Goal: Task Accomplishment & Management: Manage account settings

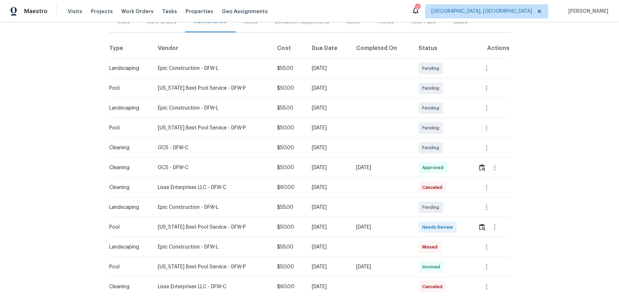
scroll to position [97, 0]
click at [440, 196] on img "button" at bounding box center [482, 227] width 6 height 7
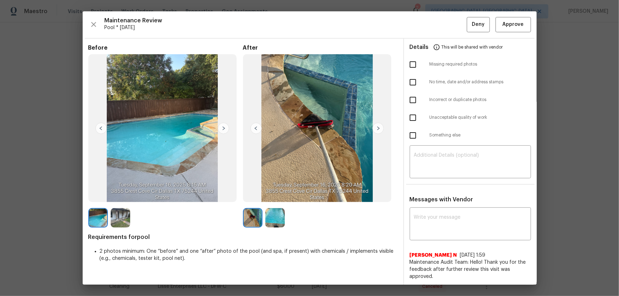
click at [270, 196] on img at bounding box center [275, 218] width 20 height 20
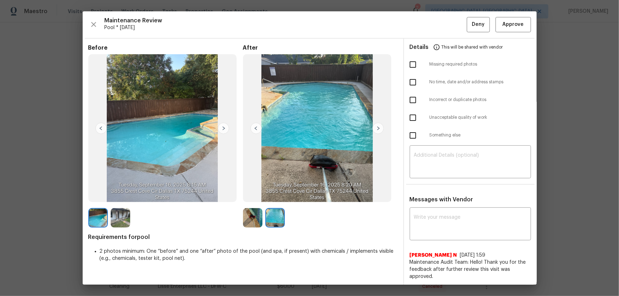
click at [254, 196] on img at bounding box center [253, 218] width 20 height 20
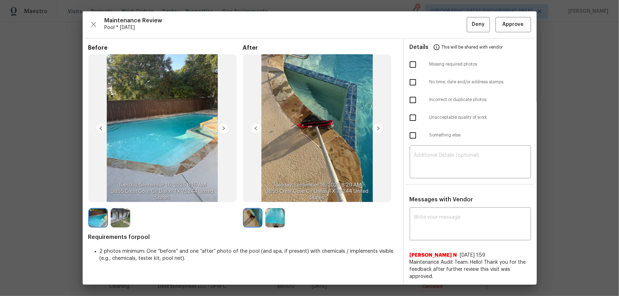
click at [277, 196] on img at bounding box center [275, 218] width 20 height 20
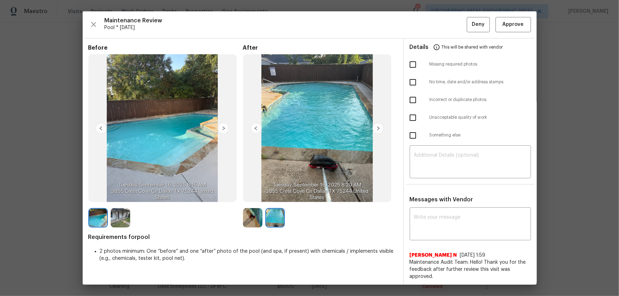
click at [123, 196] on img at bounding box center [121, 218] width 20 height 20
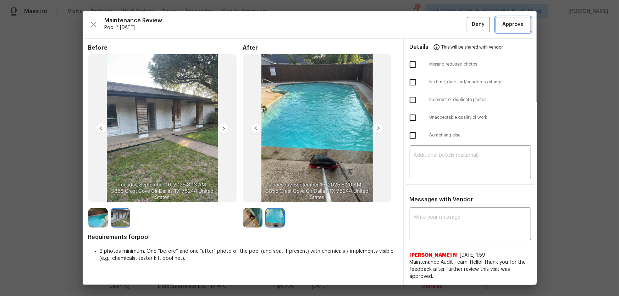
click at [440, 23] on span "Approve" at bounding box center [513, 24] width 21 height 9
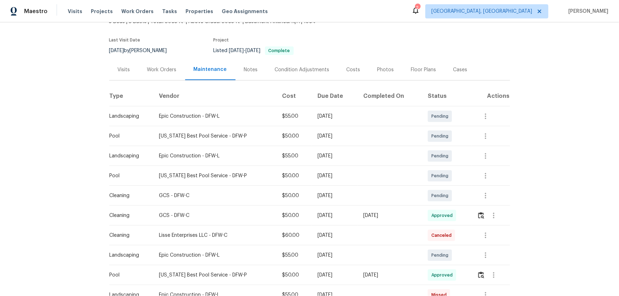
scroll to position [0, 0]
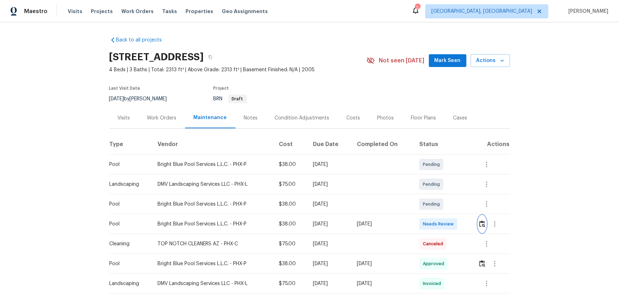
click at [440, 196] on img "button" at bounding box center [482, 224] width 6 height 7
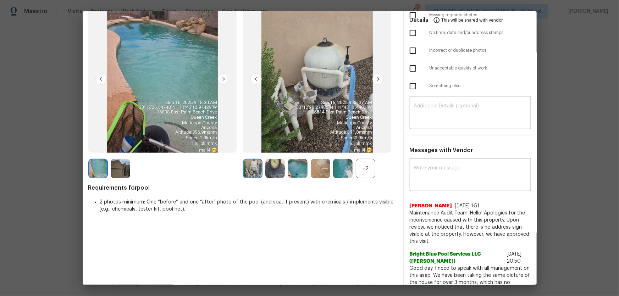
scroll to position [64, 0]
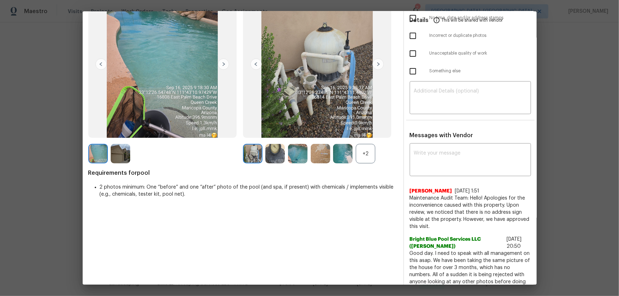
click at [364, 152] on div "+2" at bounding box center [366, 154] width 20 height 20
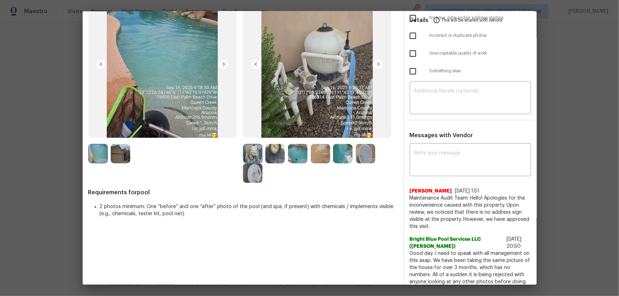
click at [290, 153] on img at bounding box center [298, 154] width 20 height 20
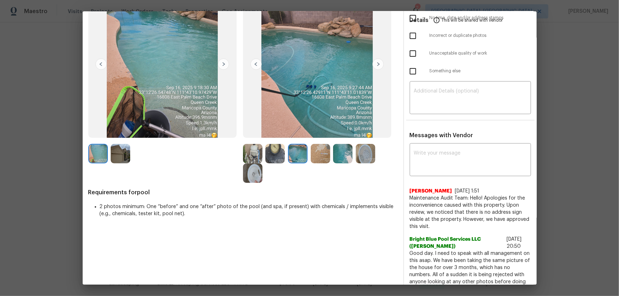
click at [314, 155] on img at bounding box center [321, 154] width 20 height 20
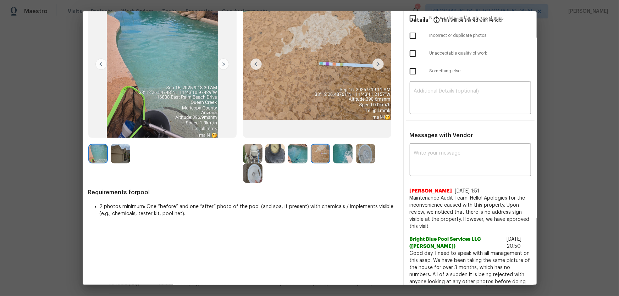
click at [340, 157] on img at bounding box center [343, 154] width 20 height 20
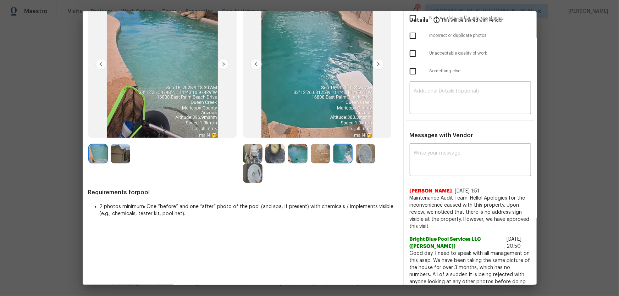
click at [358, 156] on img at bounding box center [366, 154] width 20 height 20
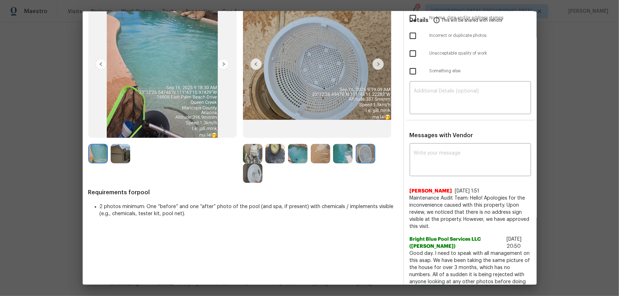
click at [253, 175] on img at bounding box center [253, 174] width 20 height 20
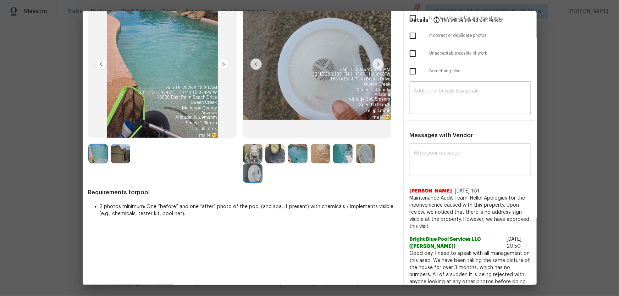
scroll to position [0, 0]
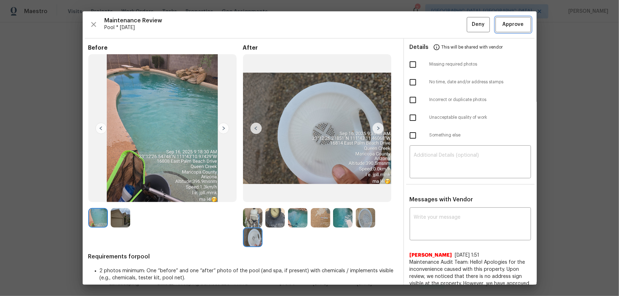
click at [440, 25] on span "Approve" at bounding box center [513, 24] width 21 height 9
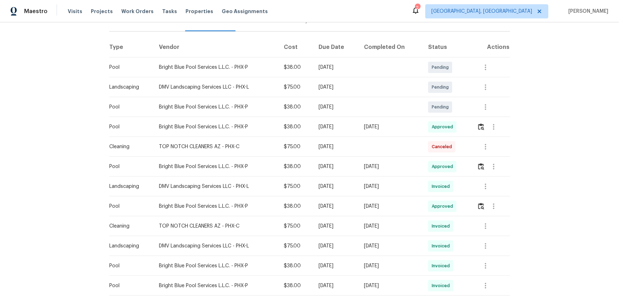
scroll to position [97, 0]
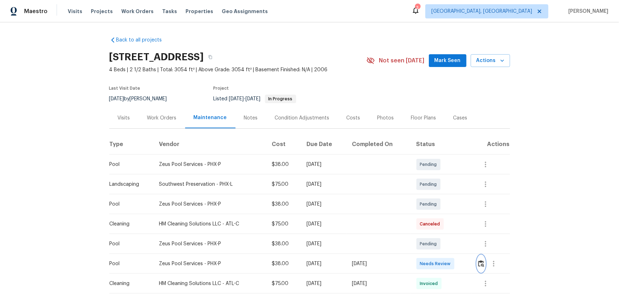
click at [440, 196] on img "button" at bounding box center [481, 263] width 6 height 7
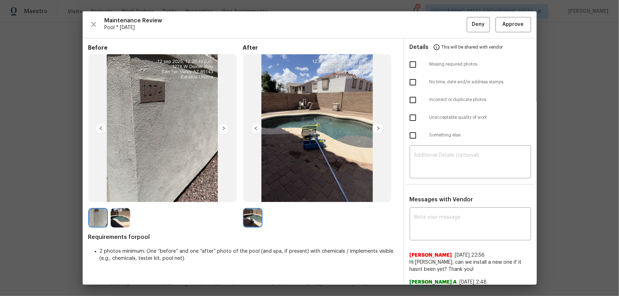
click at [122, 196] on img at bounding box center [121, 218] width 20 height 20
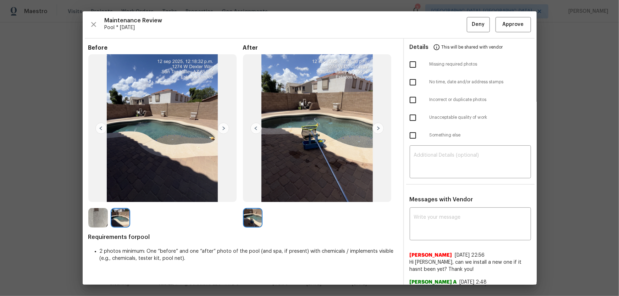
click at [99, 196] on img at bounding box center [98, 218] width 20 height 20
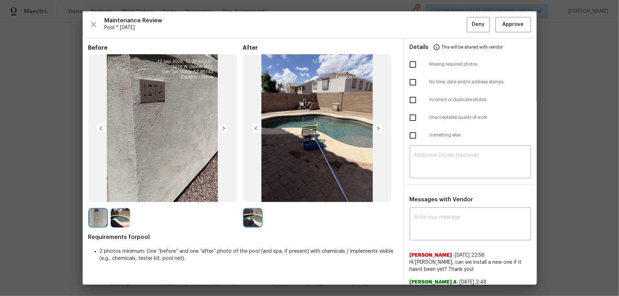
click at [111, 196] on img at bounding box center [121, 218] width 20 height 20
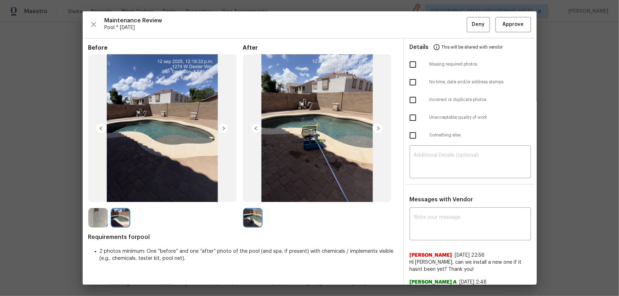
click at [106, 196] on img at bounding box center [98, 218] width 20 height 20
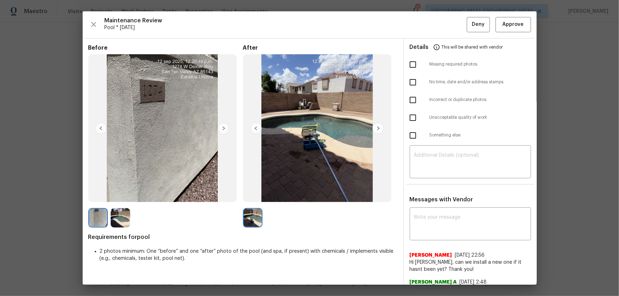
click at [116, 196] on img at bounding box center [121, 218] width 20 height 20
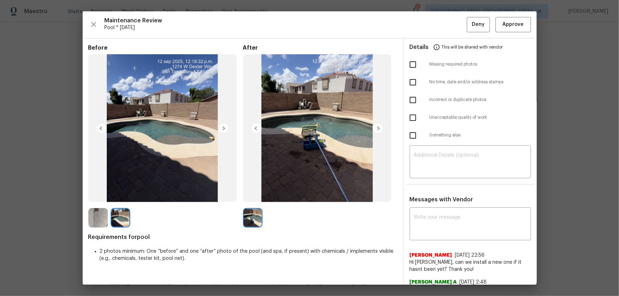
click at [99, 196] on img at bounding box center [98, 218] width 20 height 20
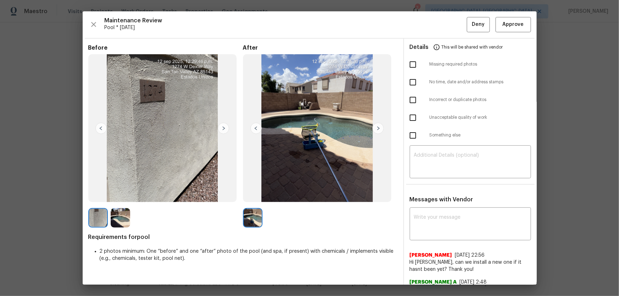
click at [123, 196] on img at bounding box center [121, 218] width 20 height 20
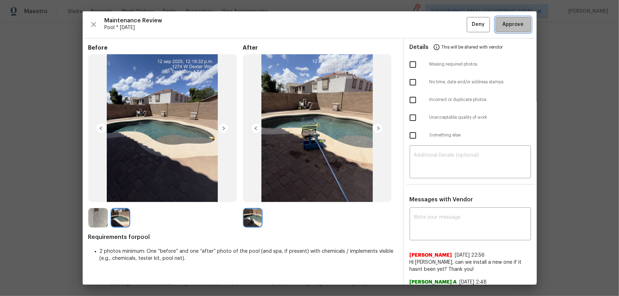
click at [440, 25] on span "Approve" at bounding box center [513, 24] width 21 height 9
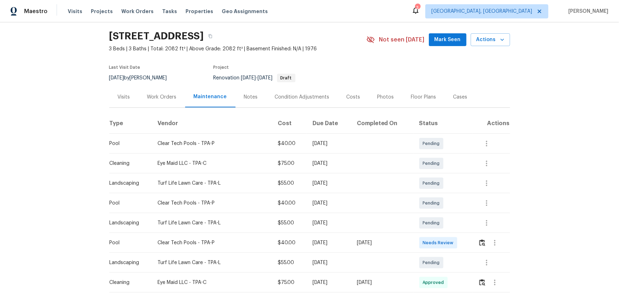
scroll to position [32, 0]
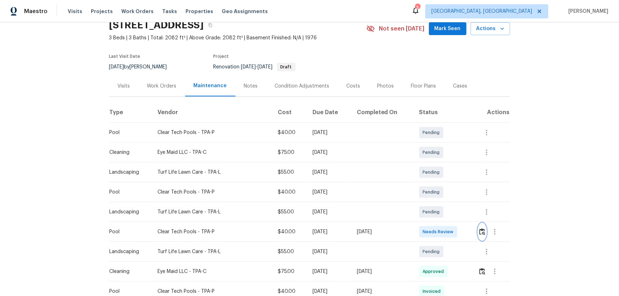
click at [480, 237] on button "button" at bounding box center [482, 232] width 8 height 17
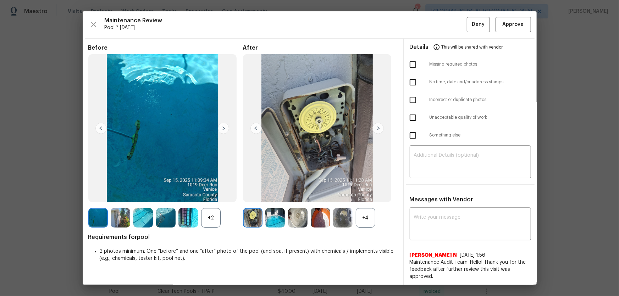
scroll to position [64, 0]
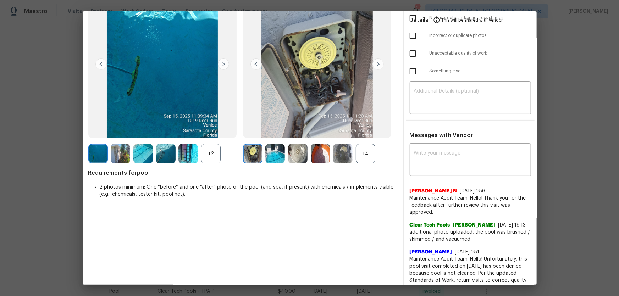
click at [360, 152] on div "+4" at bounding box center [366, 154] width 20 height 20
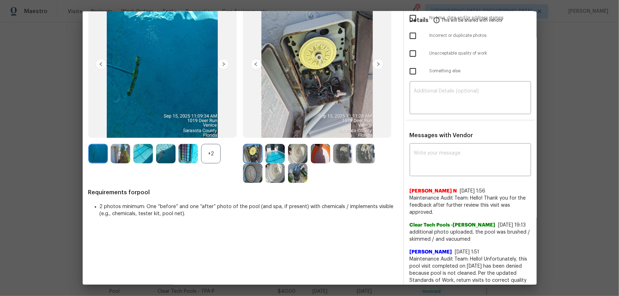
click at [209, 158] on div "+2" at bounding box center [211, 154] width 20 height 20
click at [274, 152] on img at bounding box center [275, 154] width 20 height 20
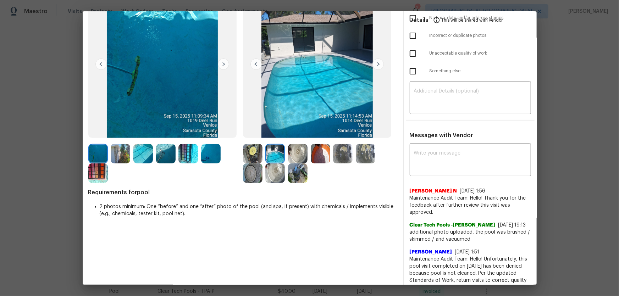
click at [272, 167] on img at bounding box center [275, 174] width 20 height 20
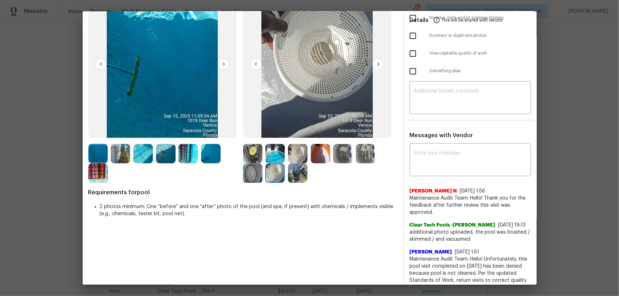
click at [193, 154] on img at bounding box center [188, 154] width 20 height 20
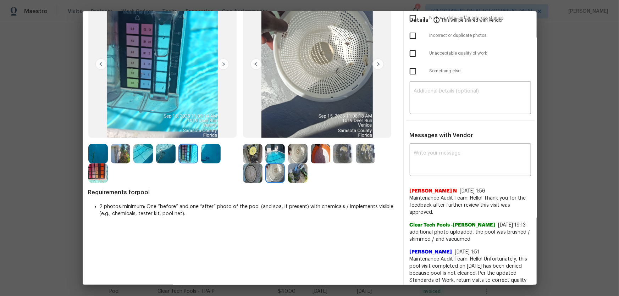
click at [212, 154] on img at bounding box center [211, 154] width 20 height 20
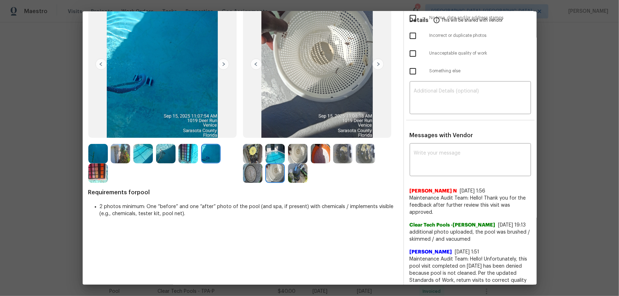
scroll to position [0, 0]
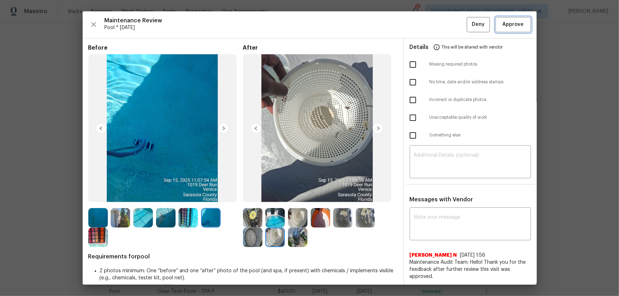
click at [506, 26] on span "Approve" at bounding box center [513, 24] width 21 height 9
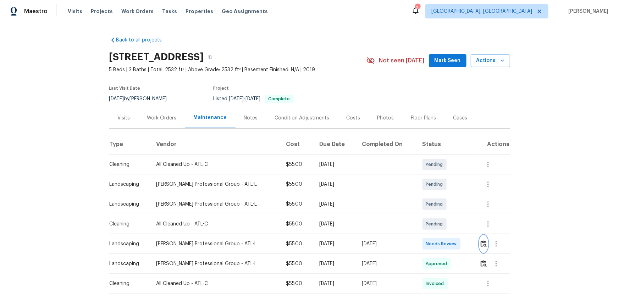
click at [440, 196] on img "button" at bounding box center [484, 244] width 6 height 7
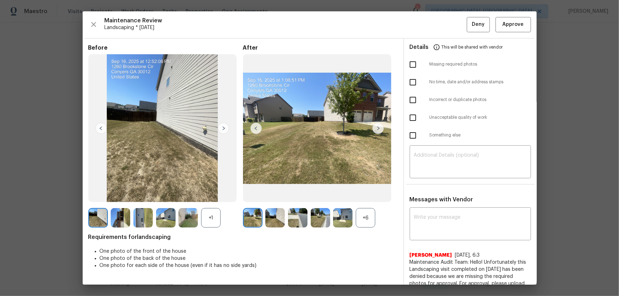
click at [357, 196] on div "+6" at bounding box center [366, 218] width 20 height 20
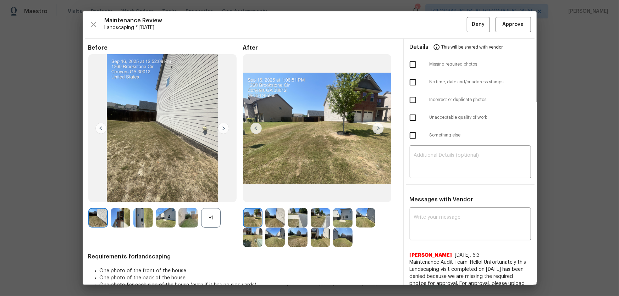
click at [216, 196] on div "Before +1" at bounding box center [165, 145] width 155 height 203
click at [213, 196] on div "+1" at bounding box center [211, 218] width 20 height 20
click at [268, 196] on img at bounding box center [275, 218] width 20 height 20
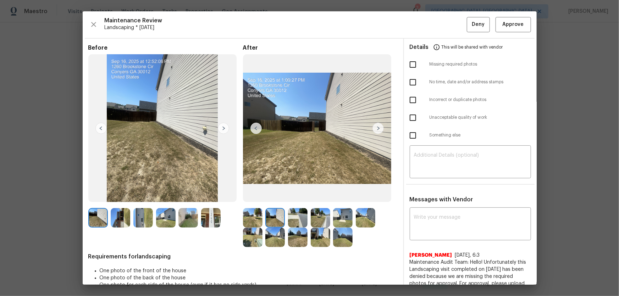
click at [290, 196] on img at bounding box center [298, 218] width 20 height 20
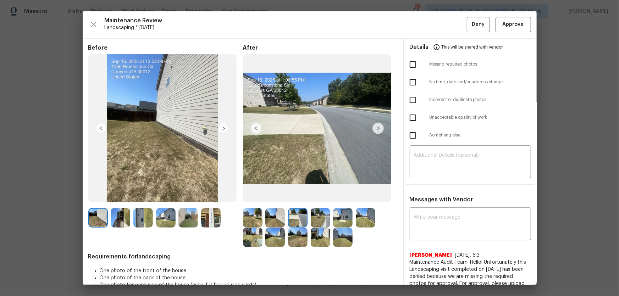
click at [320, 196] on img at bounding box center [321, 218] width 20 height 20
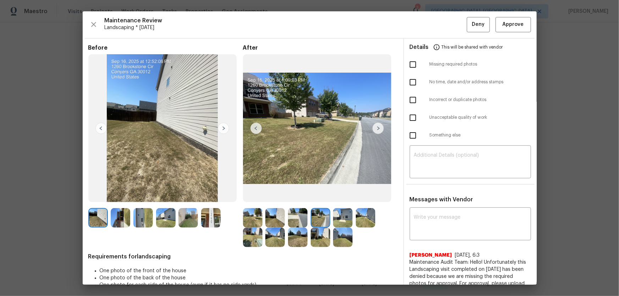
click at [344, 196] on img at bounding box center [343, 218] width 20 height 20
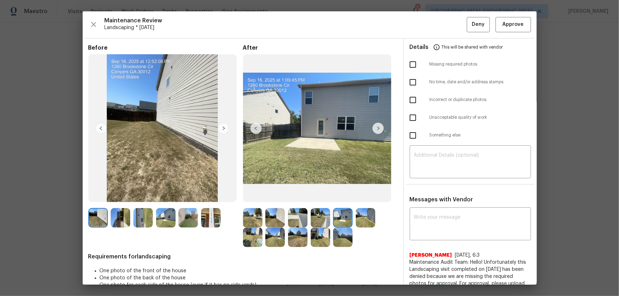
click at [362, 196] on img at bounding box center [366, 218] width 20 height 20
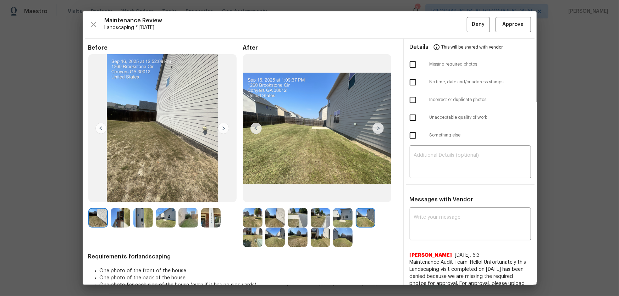
click at [252, 196] on img at bounding box center [253, 238] width 20 height 20
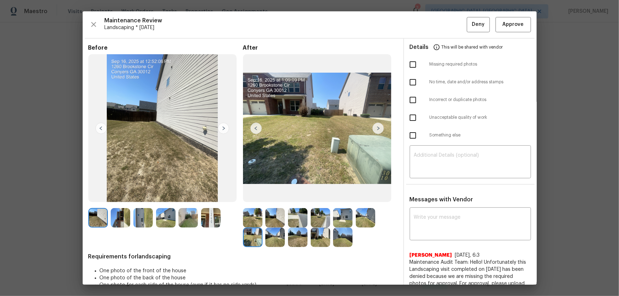
click at [281, 196] on img at bounding box center [275, 238] width 20 height 20
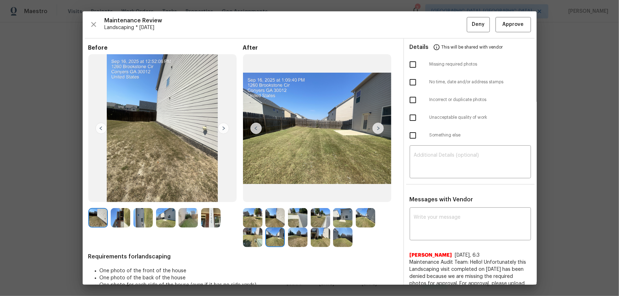
click at [313, 196] on img at bounding box center [321, 238] width 20 height 20
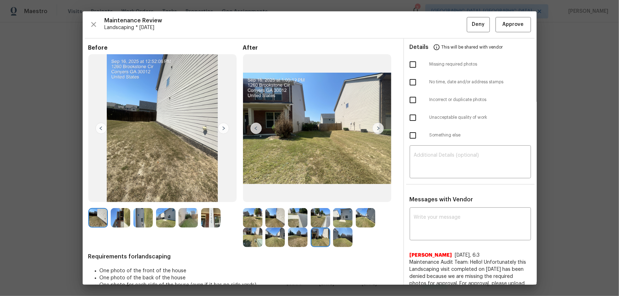
click at [338, 196] on img at bounding box center [343, 238] width 20 height 20
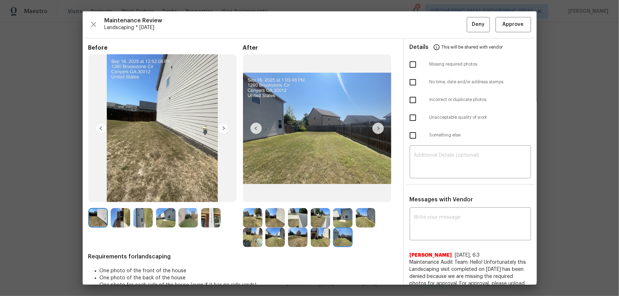
click at [356, 196] on div at bounding box center [320, 227] width 155 height 39
click at [440, 21] on span "Approve" at bounding box center [513, 24] width 21 height 9
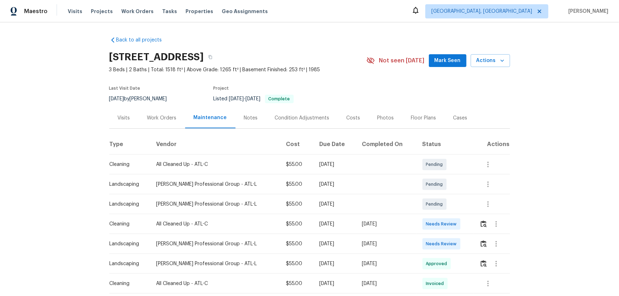
click at [440, 196] on td at bounding box center [492, 244] width 36 height 20
click at [440, 196] on div at bounding box center [496, 244] width 17 height 17
click at [440, 196] on img "button" at bounding box center [484, 244] width 6 height 7
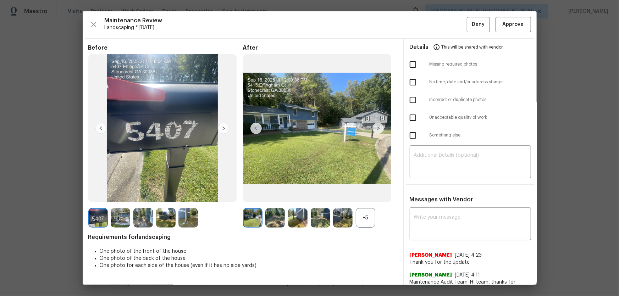
click at [370, 196] on div "+5" at bounding box center [366, 218] width 20 height 20
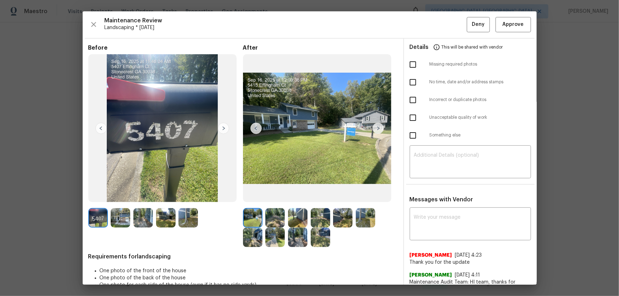
click at [274, 196] on img at bounding box center [275, 218] width 20 height 20
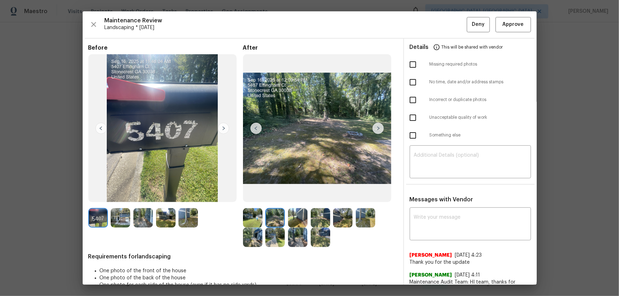
click at [292, 196] on img at bounding box center [298, 218] width 20 height 20
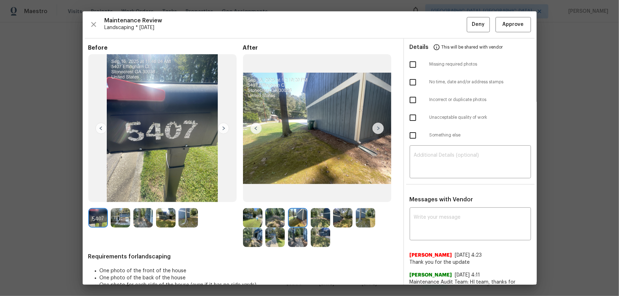
click at [313, 196] on img at bounding box center [321, 218] width 20 height 20
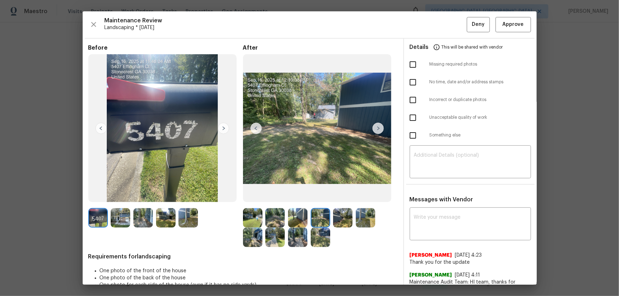
click at [336, 196] on img at bounding box center [343, 218] width 20 height 20
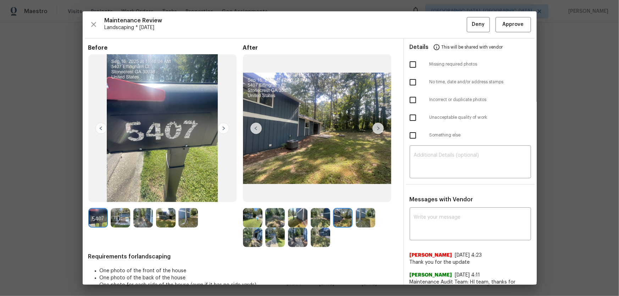
click at [353, 196] on div at bounding box center [344, 218] width 23 height 20
click at [357, 196] on img at bounding box center [366, 218] width 20 height 20
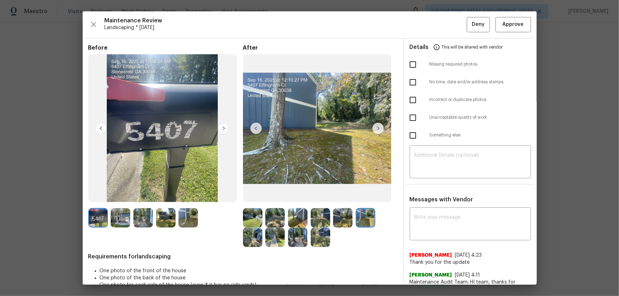
click at [252, 196] on img at bounding box center [253, 238] width 20 height 20
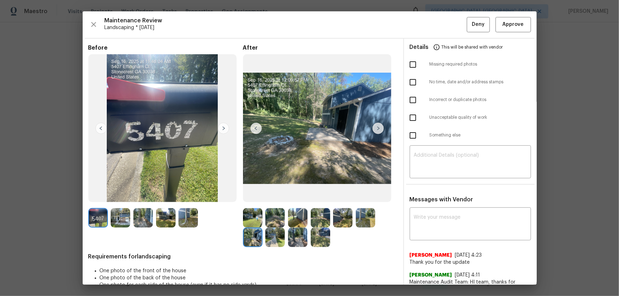
click at [269, 196] on img at bounding box center [275, 238] width 20 height 20
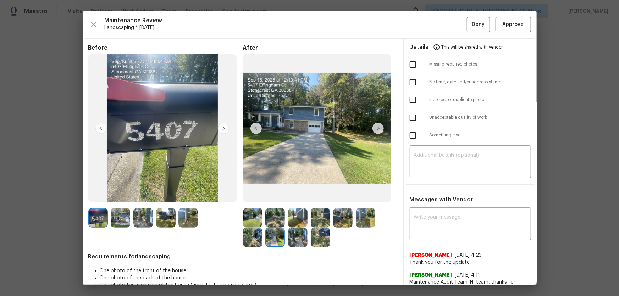
click at [288, 196] on img at bounding box center [298, 238] width 20 height 20
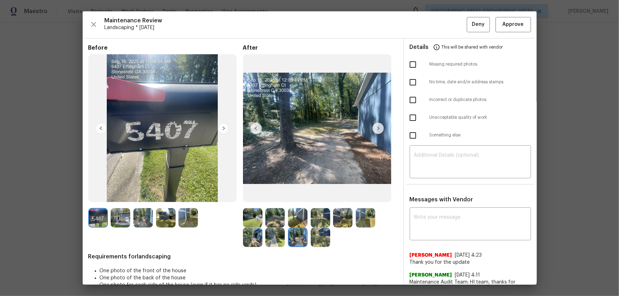
click at [321, 196] on img at bounding box center [321, 238] width 20 height 20
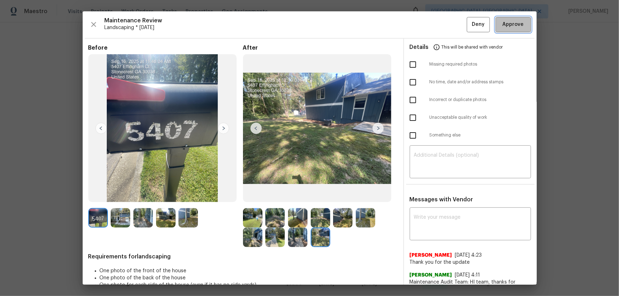
click at [440, 27] on span "Approve" at bounding box center [513, 24] width 21 height 9
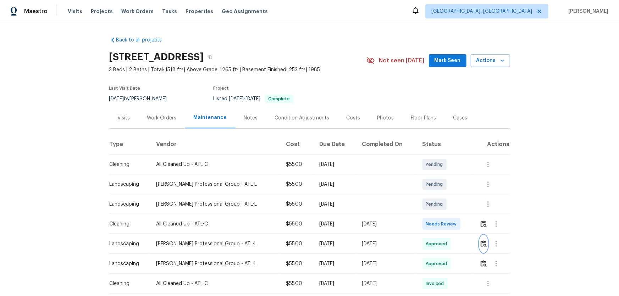
click at [440, 196] on img "button" at bounding box center [484, 244] width 6 height 7
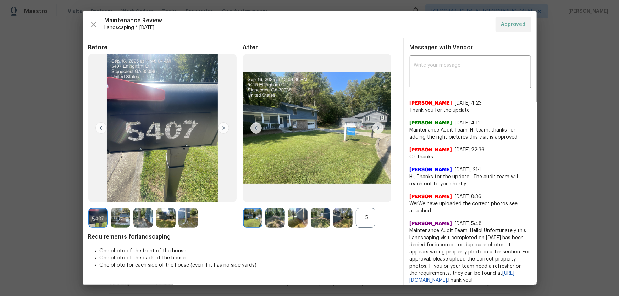
click at [365, 196] on div "+5" at bounding box center [366, 218] width 20 height 20
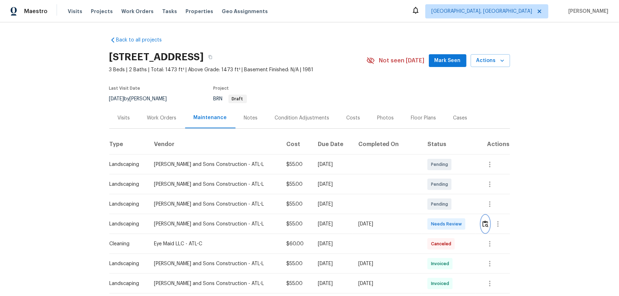
click at [440, 196] on button "button" at bounding box center [485, 224] width 8 height 17
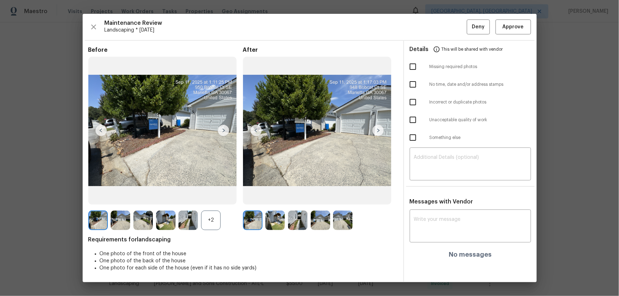
click at [217, 196] on div "+2" at bounding box center [211, 221] width 20 height 20
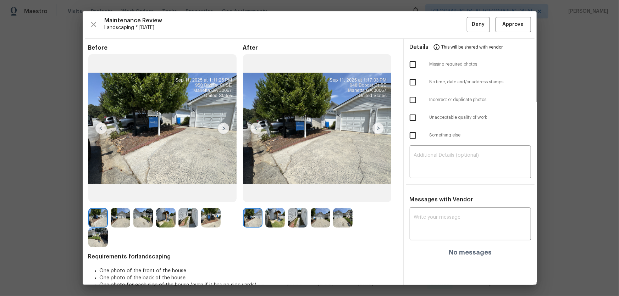
click at [281, 196] on img at bounding box center [275, 218] width 20 height 20
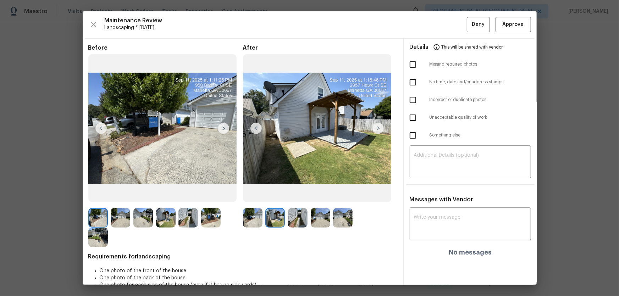
click at [298, 196] on img at bounding box center [298, 218] width 20 height 20
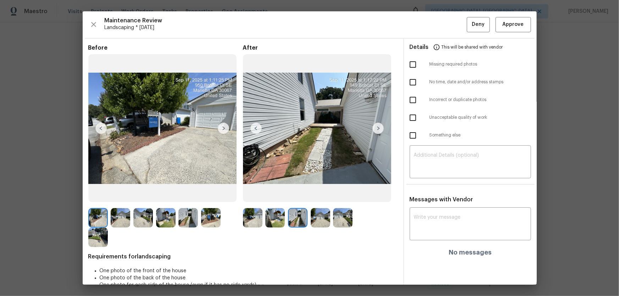
click at [312, 196] on img at bounding box center [321, 218] width 20 height 20
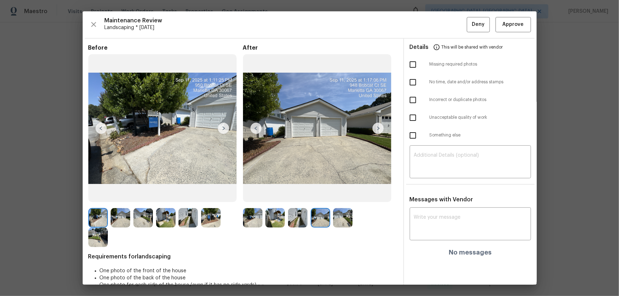
click at [341, 196] on img at bounding box center [343, 218] width 20 height 20
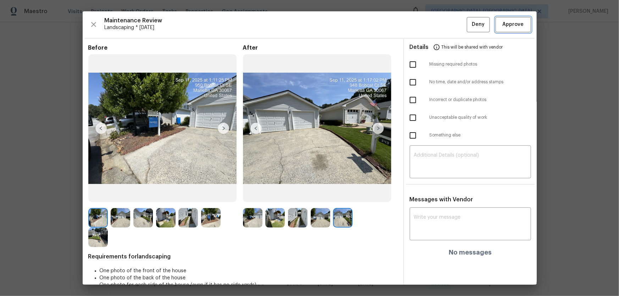
click at [440, 23] on span "Approve" at bounding box center [513, 24] width 21 height 9
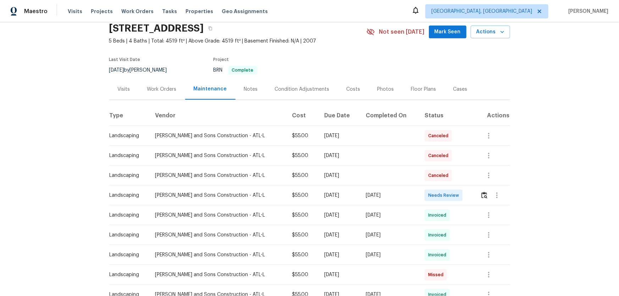
scroll to position [32, 0]
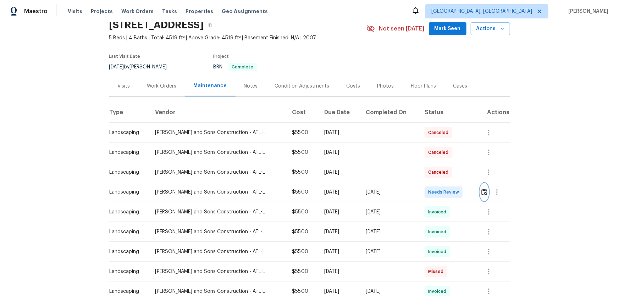
click at [440, 191] on img "button" at bounding box center [484, 192] width 6 height 7
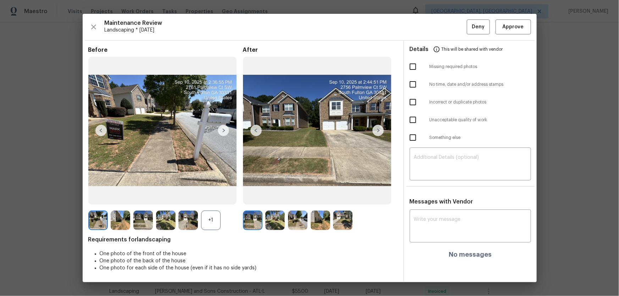
click at [211, 196] on div "+1" at bounding box center [211, 221] width 20 height 20
click at [278, 196] on img at bounding box center [275, 221] width 20 height 20
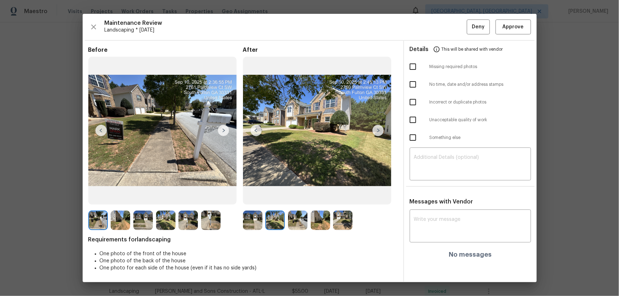
click at [305, 196] on img at bounding box center [298, 221] width 20 height 20
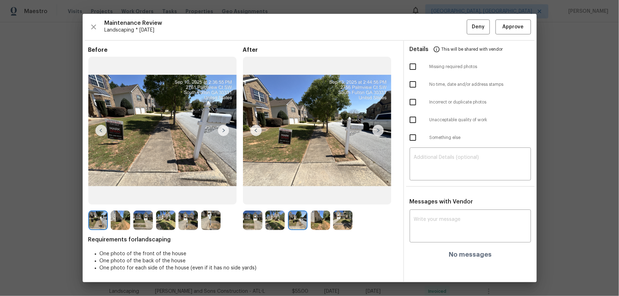
click at [321, 196] on img at bounding box center [321, 221] width 20 height 20
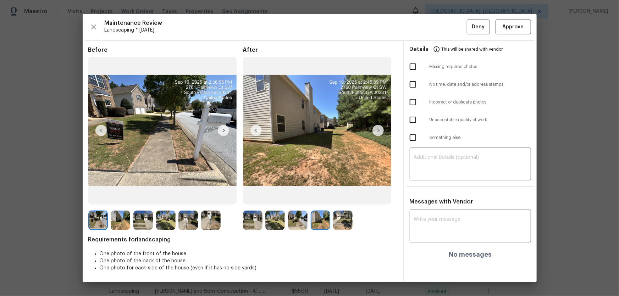
click at [343, 196] on img at bounding box center [343, 221] width 20 height 20
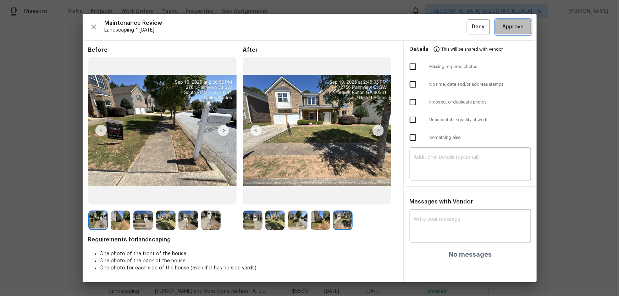
click at [440, 24] on span "Approve" at bounding box center [513, 27] width 21 height 9
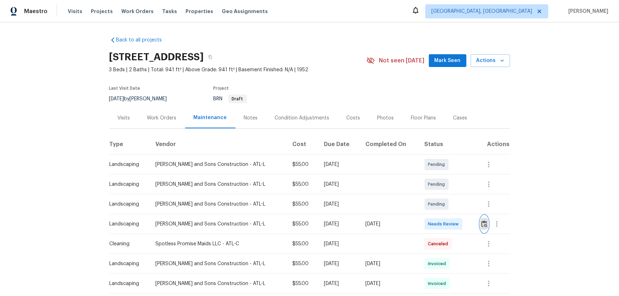
click at [440, 196] on img "button" at bounding box center [484, 224] width 6 height 7
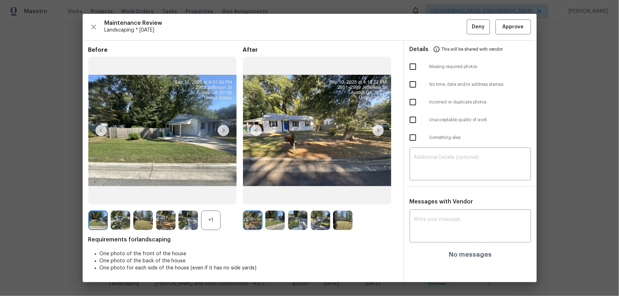
click at [216, 196] on div "+1" at bounding box center [211, 221] width 20 height 20
click at [270, 196] on img at bounding box center [275, 221] width 20 height 20
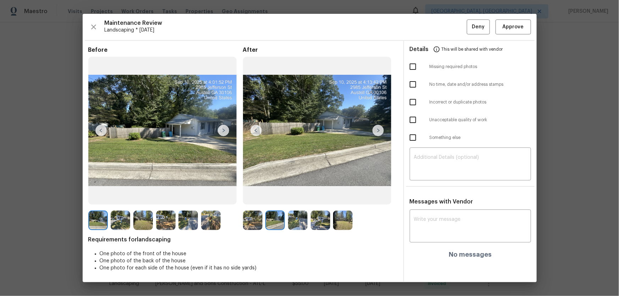
click at [307, 196] on img at bounding box center [298, 221] width 20 height 20
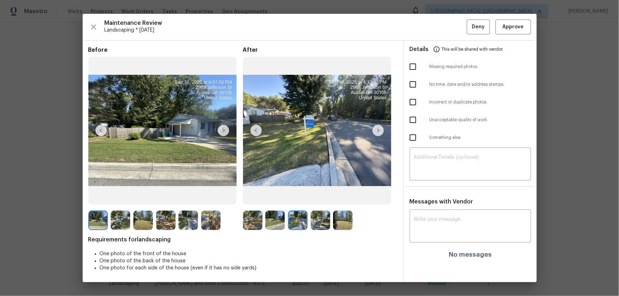
click at [314, 196] on img at bounding box center [321, 221] width 20 height 20
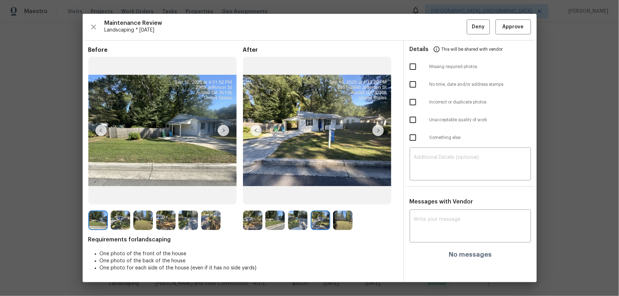
click at [339, 196] on img at bounding box center [343, 221] width 20 height 20
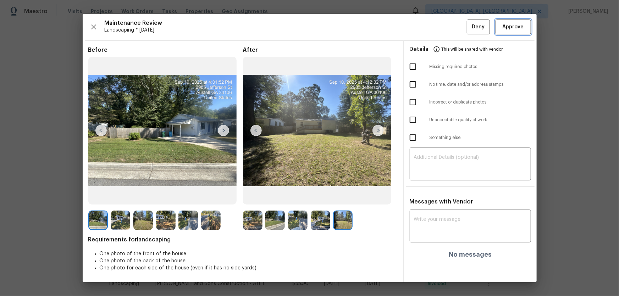
click at [440, 32] on button "Approve" at bounding box center [513, 27] width 35 height 15
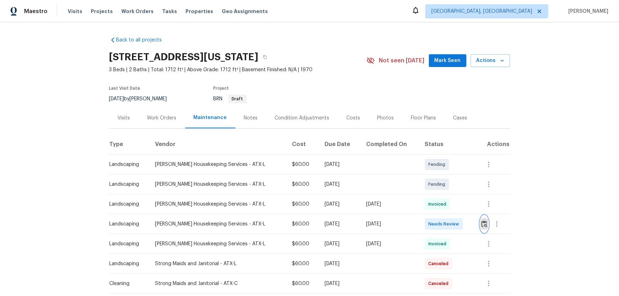
click at [483, 223] on img "button" at bounding box center [484, 224] width 6 height 7
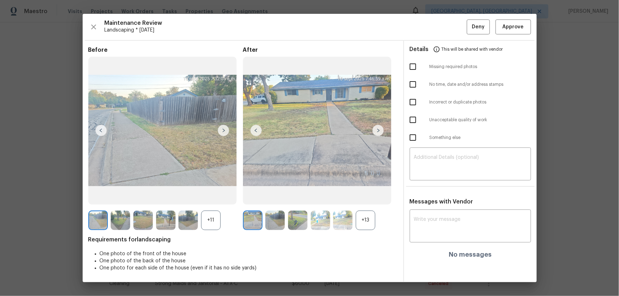
click at [371, 224] on div "+13" at bounding box center [366, 221] width 20 height 20
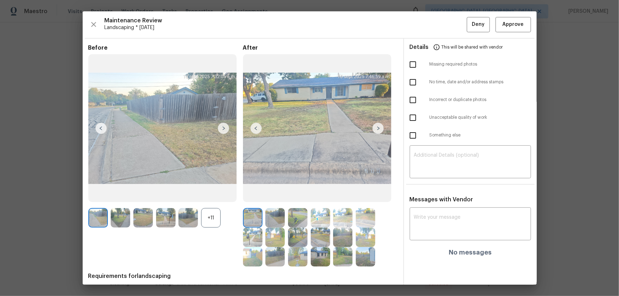
click at [211, 218] on div "+11" at bounding box center [211, 218] width 20 height 20
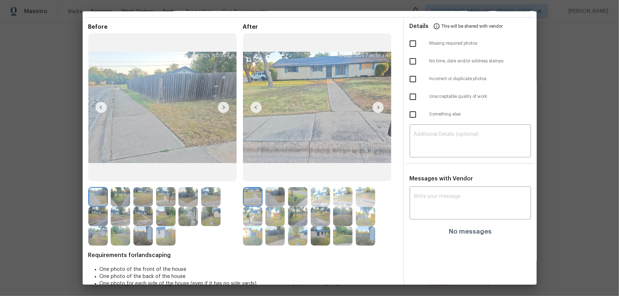
scroll to position [32, 0]
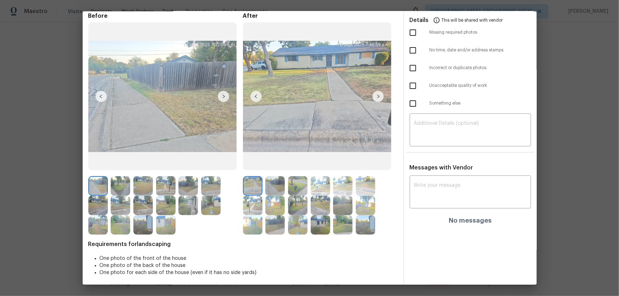
click at [265, 180] on img at bounding box center [275, 186] width 20 height 20
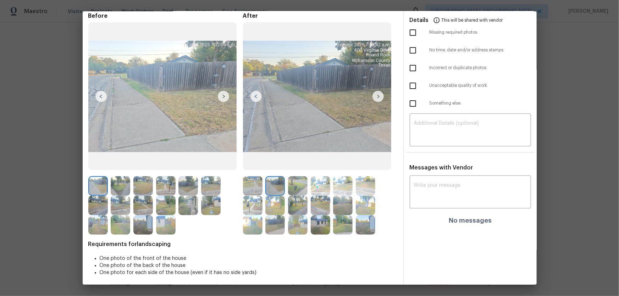
click at [290, 187] on img at bounding box center [298, 186] width 20 height 20
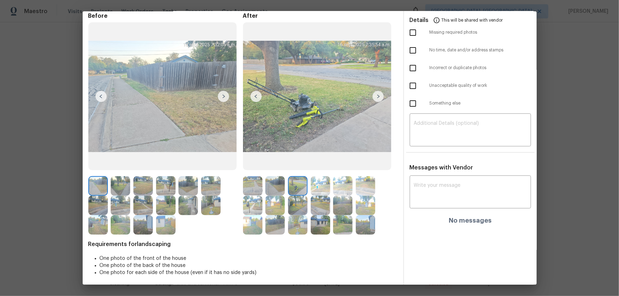
click at [315, 187] on img at bounding box center [321, 186] width 20 height 20
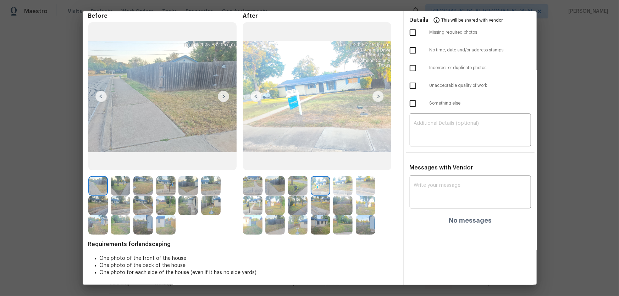
click at [330, 187] on div at bounding box center [322, 186] width 23 height 20
click at [352, 183] on div at bounding box center [344, 186] width 23 height 20
click at [360, 184] on img at bounding box center [366, 186] width 20 height 20
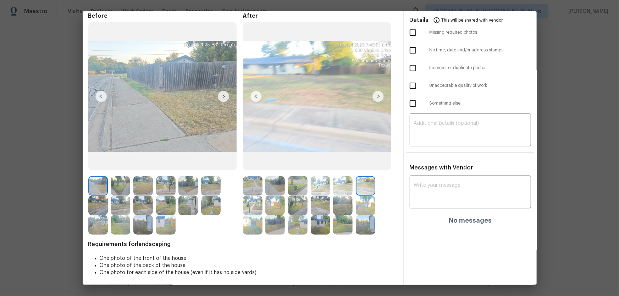
click at [337, 186] on img at bounding box center [343, 186] width 20 height 20
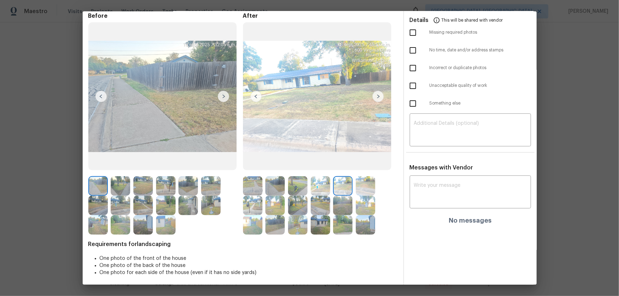
click at [251, 199] on img at bounding box center [253, 206] width 20 height 20
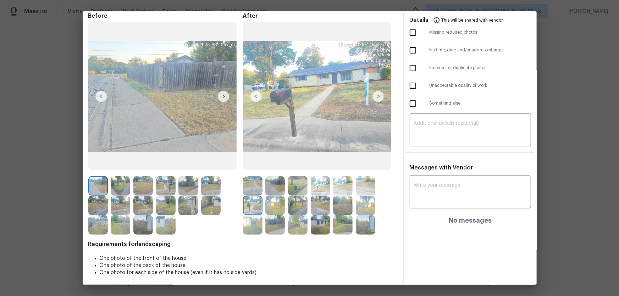
click at [268, 200] on img at bounding box center [275, 206] width 20 height 20
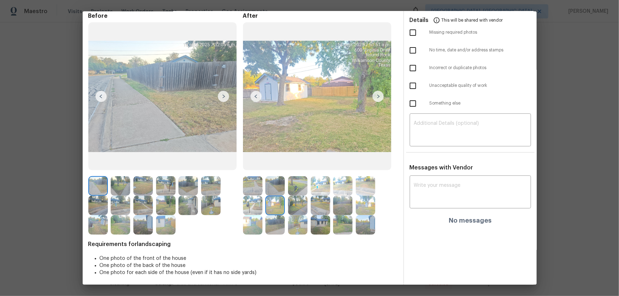
click at [292, 207] on img at bounding box center [298, 206] width 20 height 20
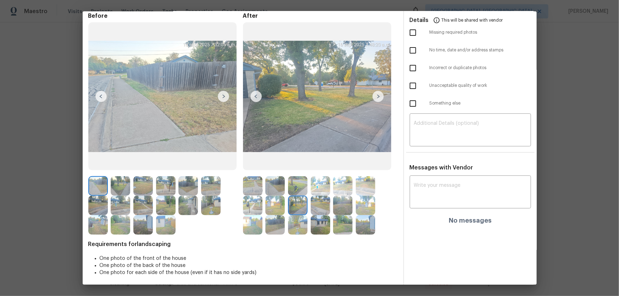
click at [323, 208] on img at bounding box center [321, 206] width 20 height 20
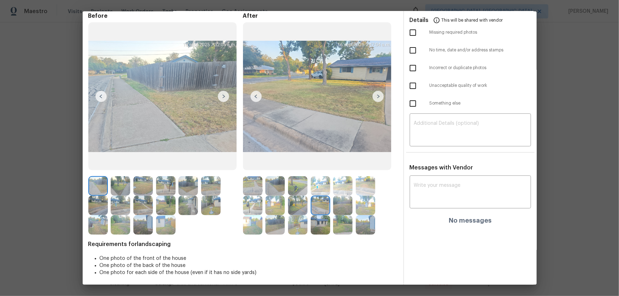
click at [347, 210] on img at bounding box center [343, 206] width 20 height 20
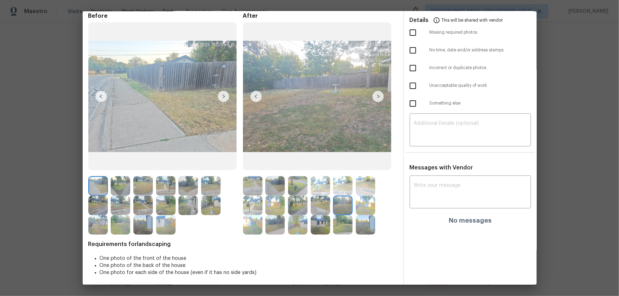
click at [363, 209] on img at bounding box center [366, 206] width 20 height 20
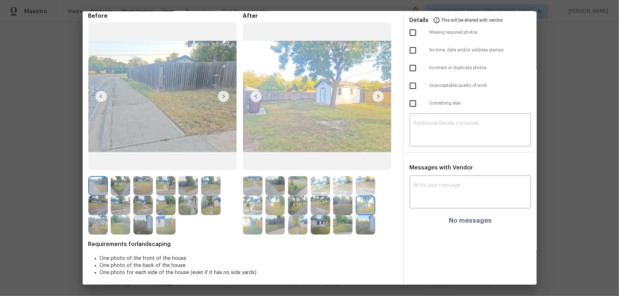
click at [254, 223] on img at bounding box center [253, 225] width 20 height 20
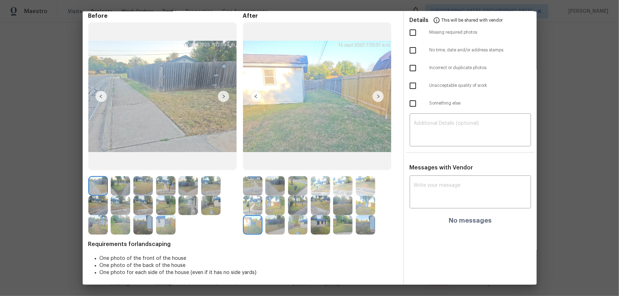
click at [270, 226] on img at bounding box center [275, 225] width 20 height 20
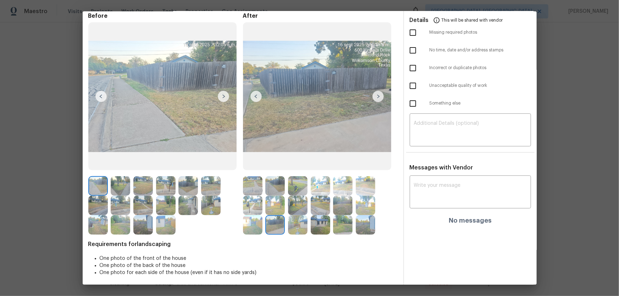
click at [288, 226] on img at bounding box center [298, 225] width 20 height 20
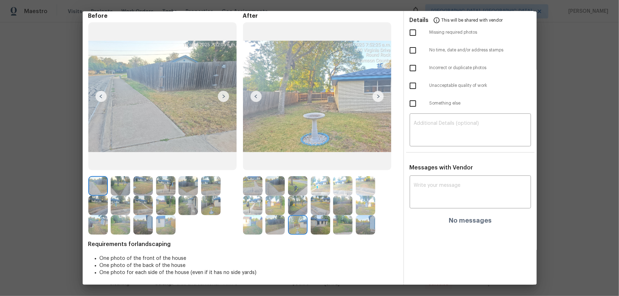
click at [311, 228] on img at bounding box center [321, 225] width 20 height 20
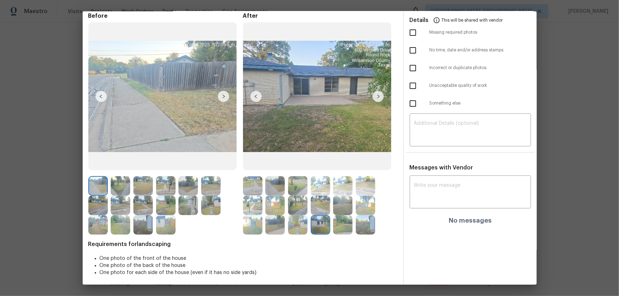
click at [347, 225] on img at bounding box center [343, 225] width 20 height 20
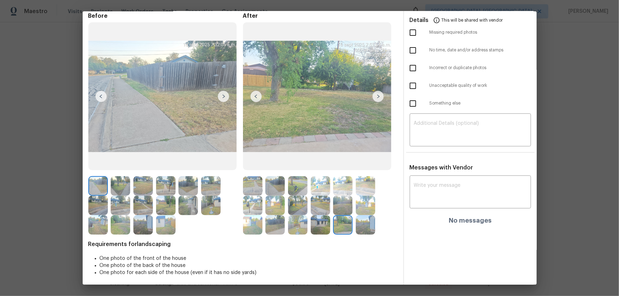
click at [368, 227] on img at bounding box center [366, 225] width 20 height 20
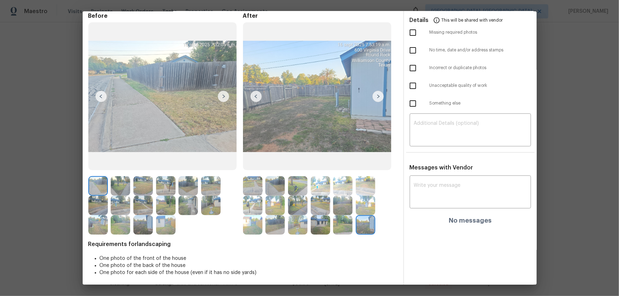
click at [257, 186] on img at bounding box center [253, 186] width 20 height 20
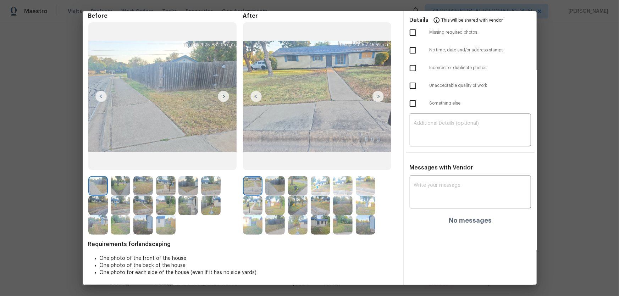
click at [275, 186] on img at bounding box center [275, 186] width 20 height 20
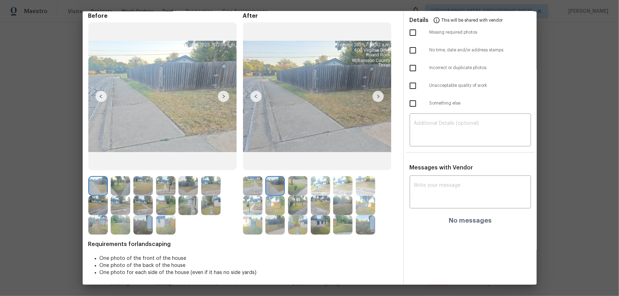
click at [286, 187] on div at bounding box center [276, 186] width 23 height 20
click at [295, 187] on img at bounding box center [298, 186] width 20 height 20
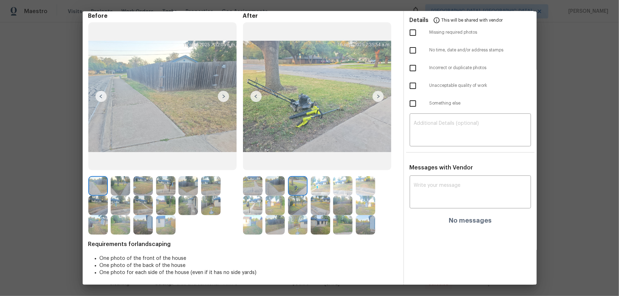
click at [316, 188] on img at bounding box center [321, 186] width 20 height 20
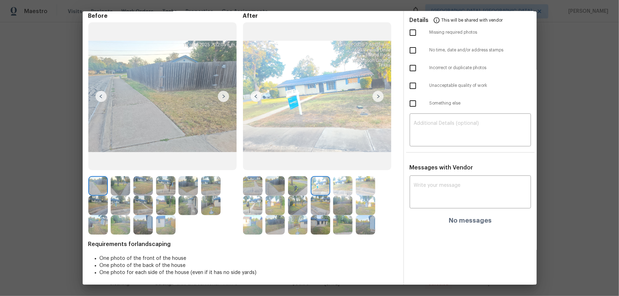
click at [337, 189] on img at bounding box center [343, 186] width 20 height 20
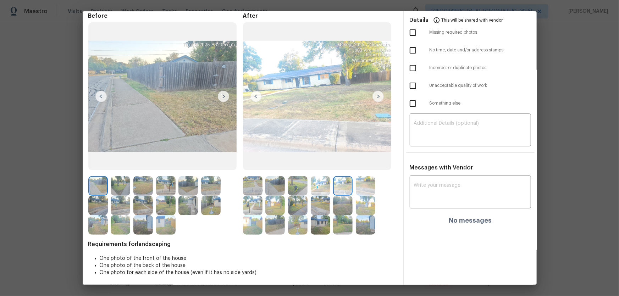
click at [358, 186] on img at bounding box center [366, 186] width 20 height 20
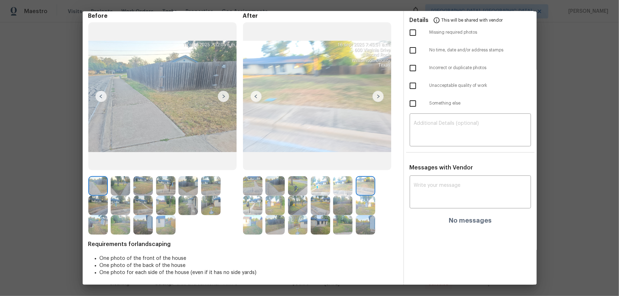
click at [258, 203] on img at bounding box center [253, 206] width 20 height 20
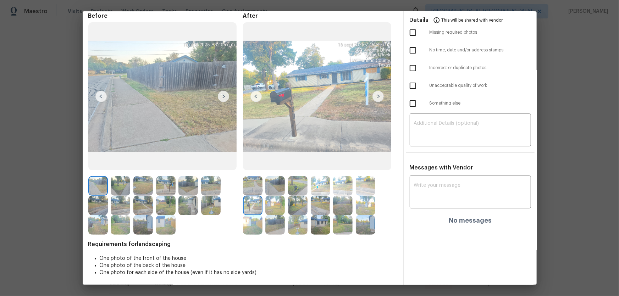
click at [272, 206] on img at bounding box center [275, 206] width 20 height 20
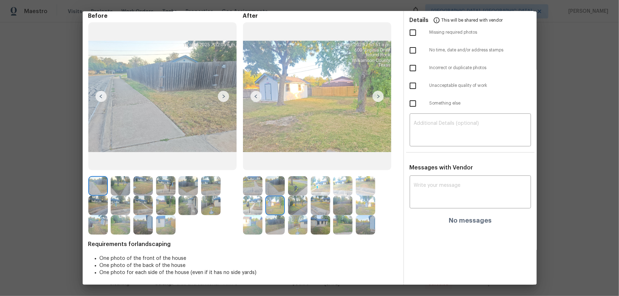
click at [292, 208] on img at bounding box center [298, 206] width 20 height 20
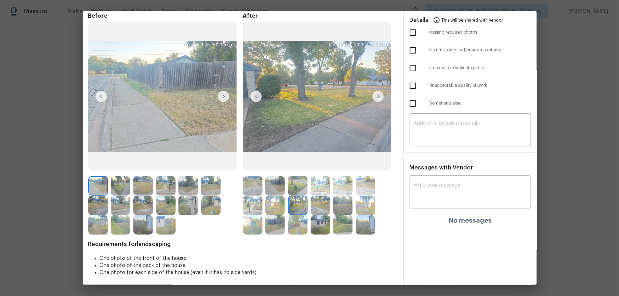
click at [319, 206] on img at bounding box center [321, 206] width 20 height 20
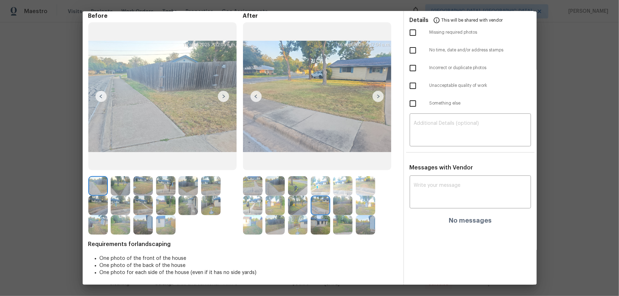
click at [333, 208] on img at bounding box center [343, 206] width 20 height 20
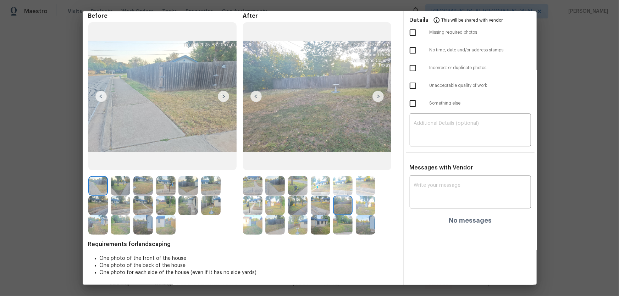
click at [349, 208] on img at bounding box center [343, 206] width 20 height 20
click at [358, 208] on img at bounding box center [366, 206] width 20 height 20
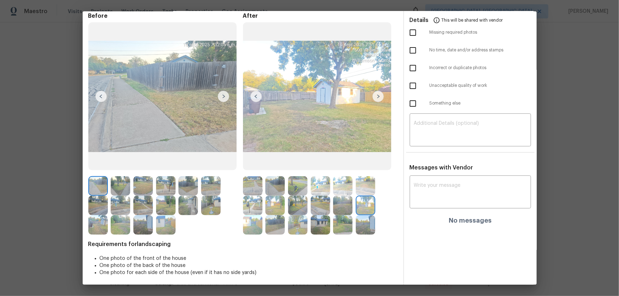
click at [254, 225] on img at bounding box center [253, 225] width 20 height 20
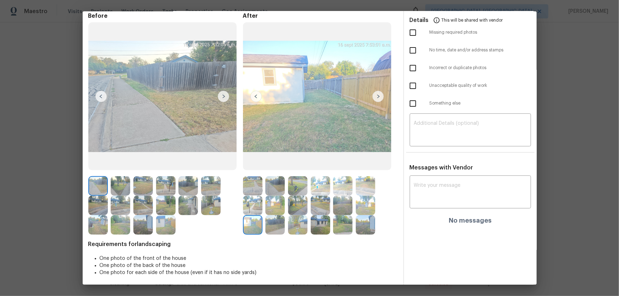
click at [275, 228] on img at bounding box center [275, 225] width 20 height 20
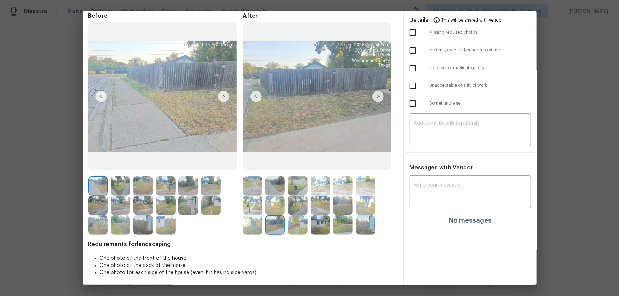
click at [299, 231] on img at bounding box center [298, 225] width 20 height 20
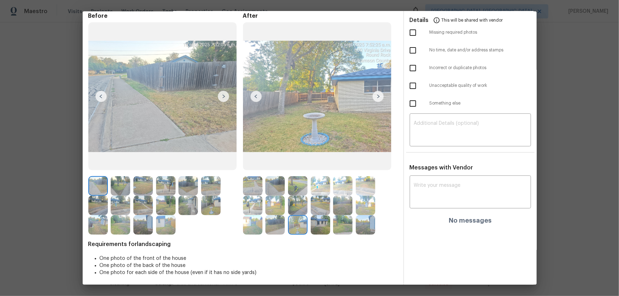
click at [321, 231] on img at bounding box center [321, 225] width 20 height 20
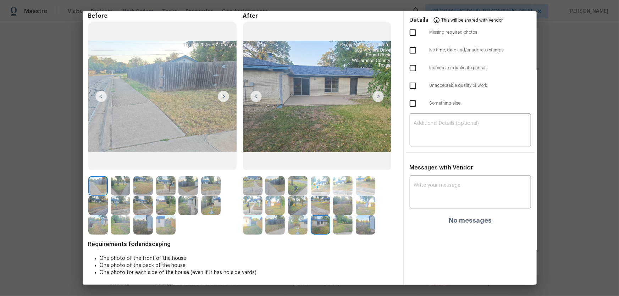
click at [344, 227] on img at bounding box center [343, 225] width 20 height 20
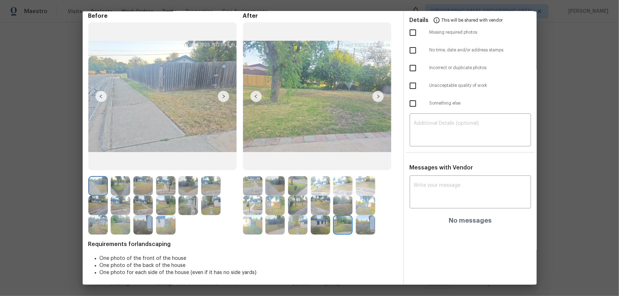
click at [362, 227] on img at bounding box center [366, 225] width 20 height 20
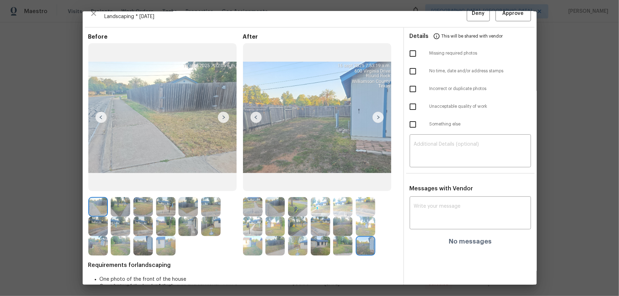
scroll to position [0, 0]
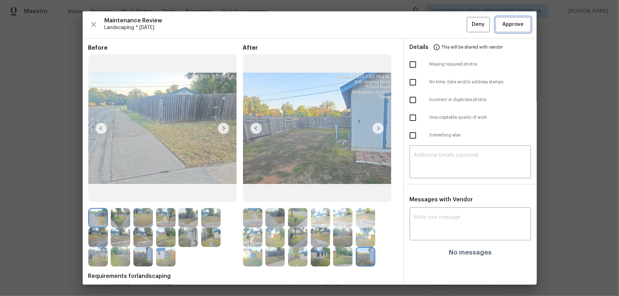
click at [501, 22] on span "Approve" at bounding box center [513, 24] width 24 height 9
